Goal: Information Seeking & Learning: Check status

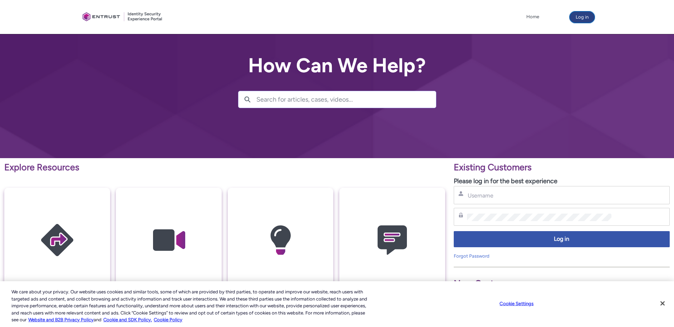
click at [583, 19] on button "Log in" at bounding box center [582, 16] width 25 height 11
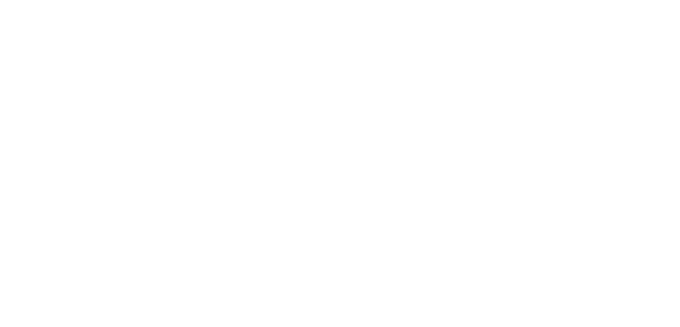
click at [474, 0] on html "Loading × Sorry to interrupt CSS Error Refresh" at bounding box center [340, 0] width 680 height 0
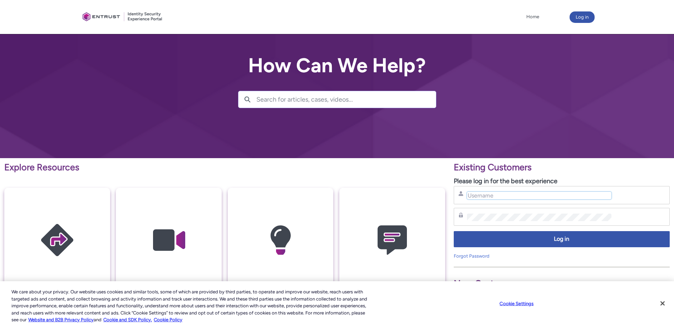
click at [480, 198] on input "Username" at bounding box center [539, 196] width 145 height 8
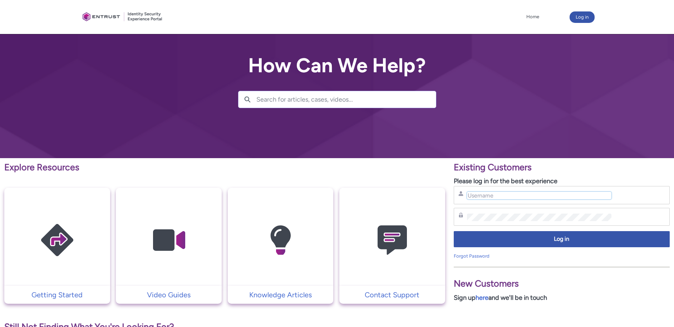
click at [479, 195] on input "Username" at bounding box center [539, 196] width 145 height 8
type input "hank.hsu@zebedee.io"
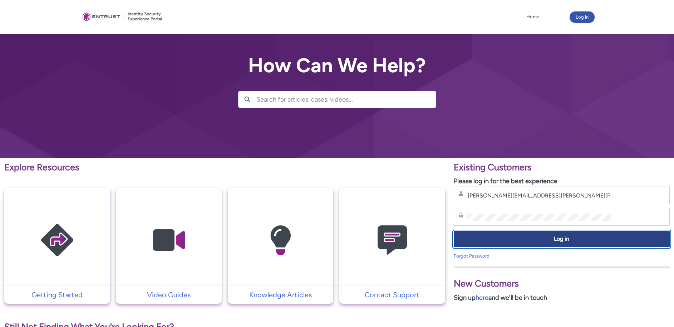
click at [471, 239] on span "Log in" at bounding box center [562, 239] width 207 height 8
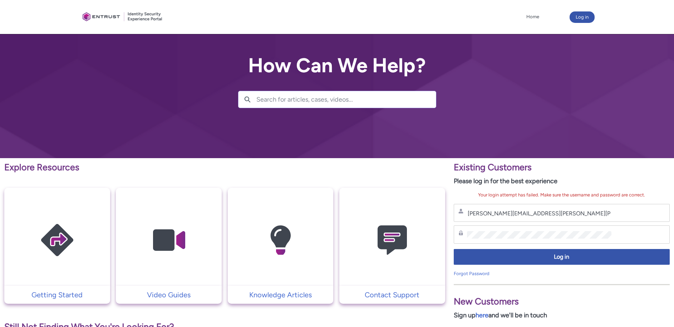
click at [530, 218] on div "hank.hsu@zebedee.io Username" at bounding box center [562, 213] width 216 height 18
click at [532, 215] on input "hank.hsu@zebedee.io" at bounding box center [539, 214] width 145 height 8
drag, startPoint x: 524, startPoint y: 229, endPoint x: 500, endPoint y: 230, distance: 24.0
click at [495, 229] on div "Password" at bounding box center [562, 234] width 216 height 18
click at [459, 234] on div "Password" at bounding box center [562, 234] width 216 height 18
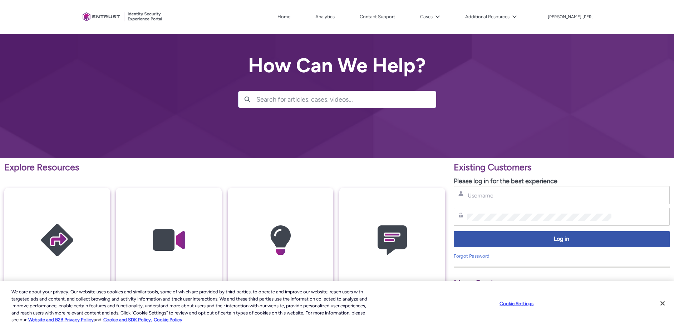
click at [501, 200] on div "Username" at bounding box center [562, 195] width 216 height 18
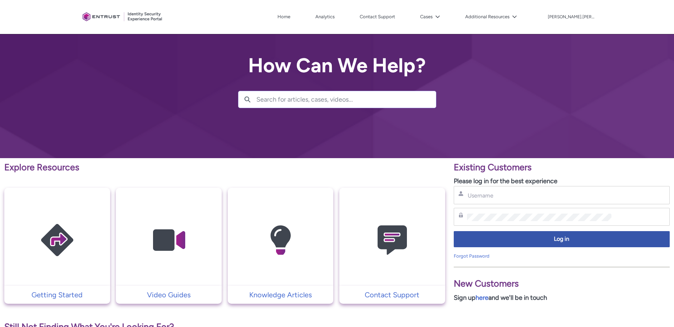
click at [502, 191] on div "Username" at bounding box center [562, 195] width 207 height 9
click at [494, 195] on input "Username" at bounding box center [539, 196] width 145 height 8
type input "hank.hsu@zebedee.io"
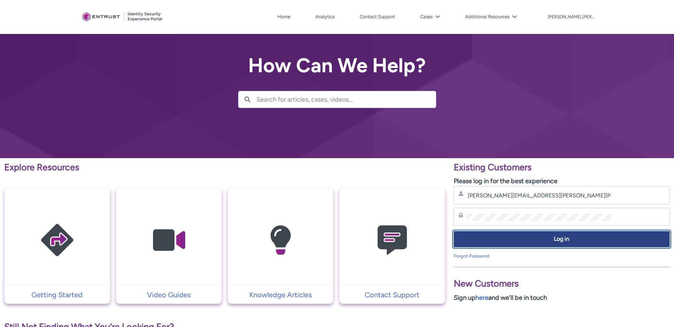
click at [512, 237] on span "Log in" at bounding box center [562, 239] width 207 height 8
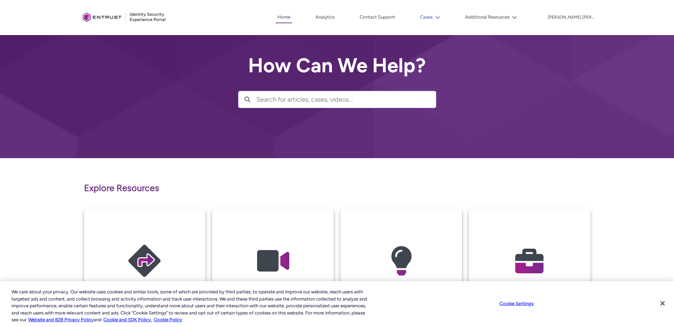
click at [442, 21] on button "Cases" at bounding box center [431, 17] width 24 height 11
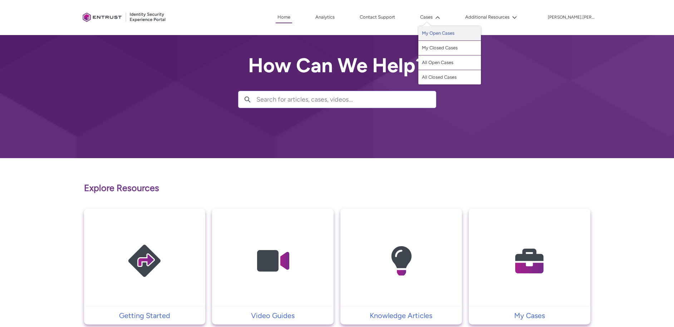
click at [469, 37] on link "My Open Cases" at bounding box center [450, 33] width 63 height 15
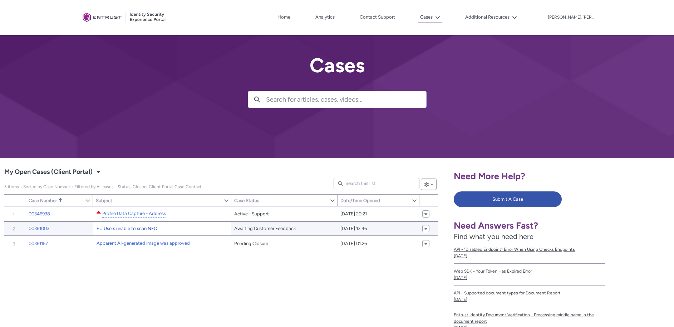
click at [135, 230] on link "EU Users unable to scan NFC" at bounding box center [127, 229] width 60 height 8
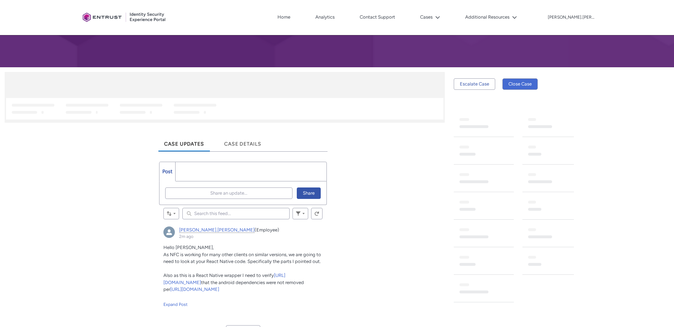
scroll to position [182, 0]
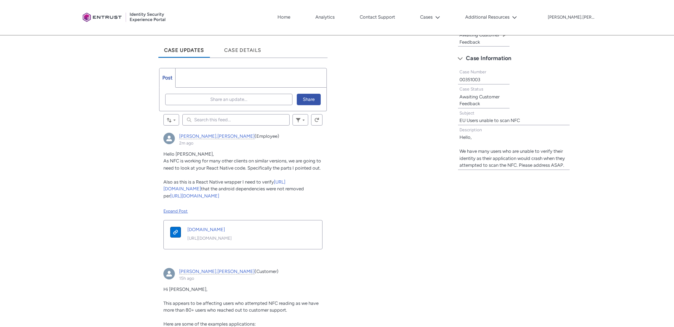
click at [184, 213] on div "Expand Post" at bounding box center [242, 211] width 159 height 6
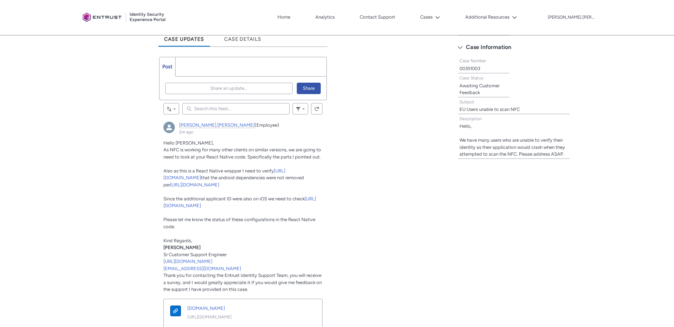
scroll to position [220, 0]
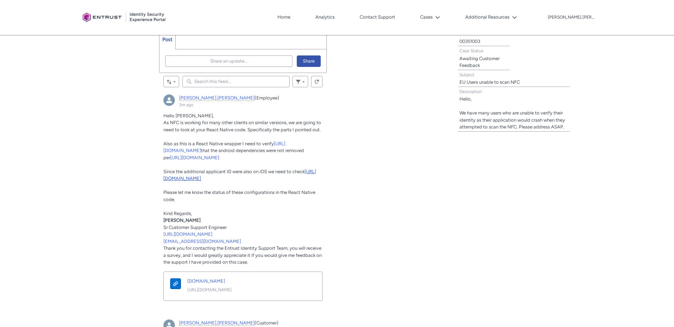
click at [223, 181] on link "[URL][DOMAIN_NAME]" at bounding box center [239, 175] width 153 height 13
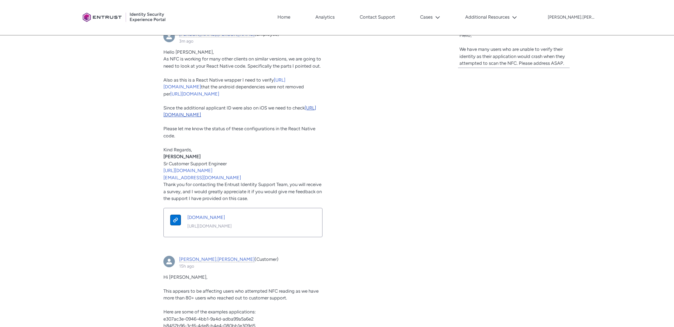
scroll to position [394, 0]
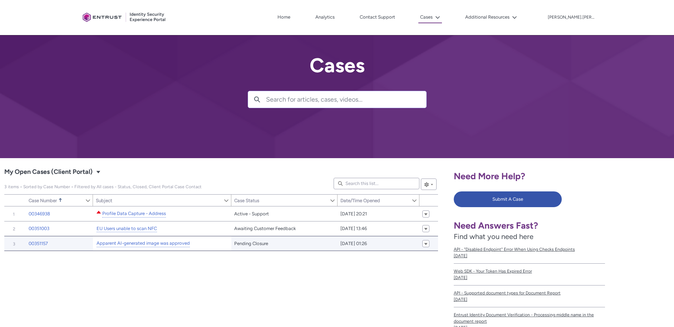
click at [162, 248] on td "Apparent AI-generated image was approved" at bounding box center [162, 243] width 138 height 15
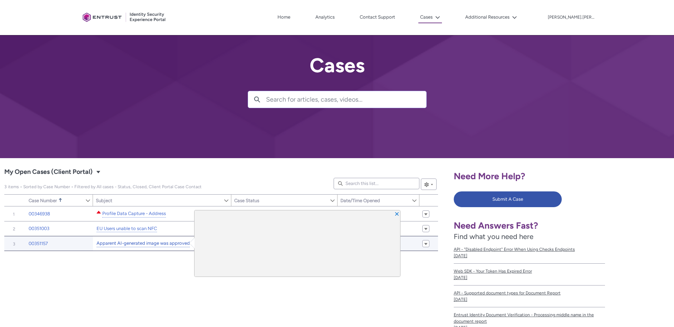
click at [164, 243] on link "Apparent AI-generated image was approved" at bounding box center [143, 244] width 93 height 8
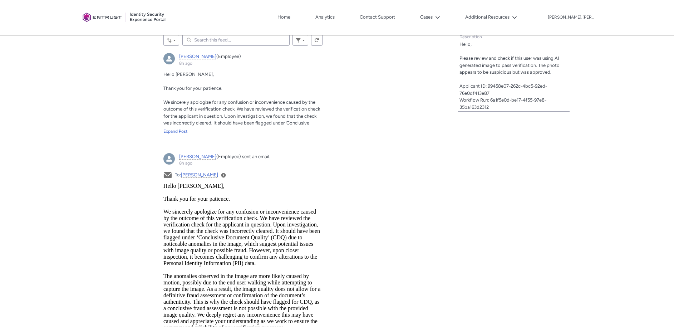
scroll to position [103, 0]
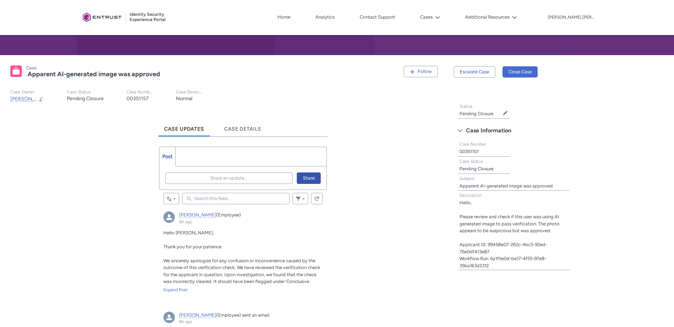
click at [178, 286] on div "Hello [PERSON_NAME], Thank you for your patience. We sincerely apologize for an…" at bounding box center [242, 261] width 159 height 64
click at [179, 287] on div "Expand Post" at bounding box center [242, 290] width 159 height 6
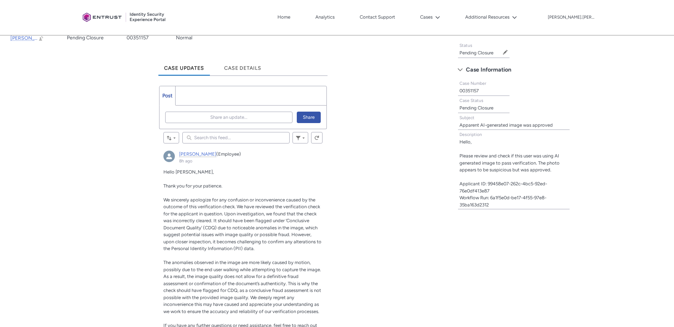
scroll to position [113, 0]
